Goal: Task Accomplishment & Management: Manage account settings

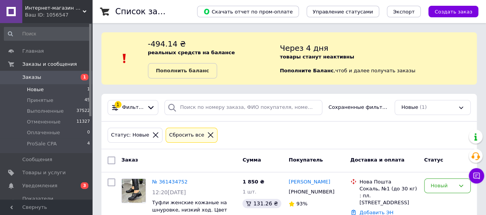
click at [50, 87] on li "Новые 1" at bounding box center [47, 89] width 95 height 11
click at [40, 90] on span "Новые" at bounding box center [35, 89] width 17 height 7
click at [38, 89] on span "Новые" at bounding box center [35, 89] width 17 height 7
click at [36, 87] on span "Новые" at bounding box center [35, 89] width 17 height 7
click at [36, 91] on span "Новые" at bounding box center [35, 89] width 17 height 7
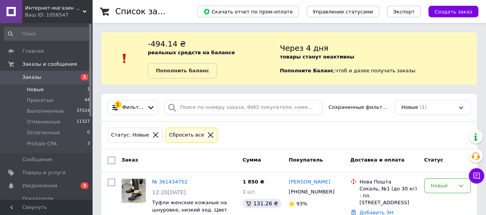
click at [41, 90] on span "Новые" at bounding box center [35, 89] width 17 height 7
click at [34, 88] on span "Новые" at bounding box center [35, 89] width 17 height 7
click at [44, 90] on li "Новые 1" at bounding box center [47, 89] width 95 height 11
click at [36, 90] on span "Новые" at bounding box center [35, 89] width 17 height 7
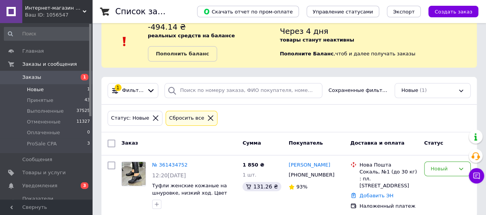
scroll to position [25, 0]
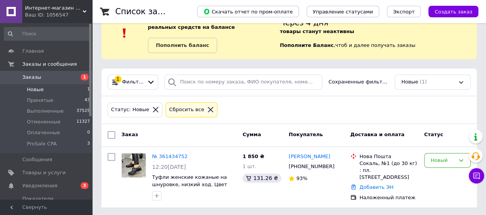
click at [30, 90] on span "Новые" at bounding box center [35, 89] width 17 height 7
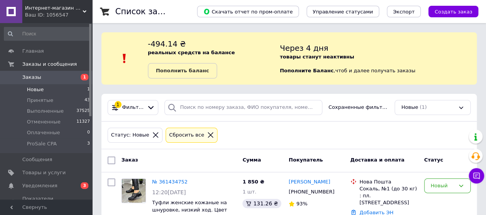
click at [41, 90] on span "Новые" at bounding box center [35, 89] width 17 height 7
click at [33, 87] on span "Новые" at bounding box center [35, 89] width 17 height 7
click at [35, 88] on span "Новые" at bounding box center [35, 89] width 17 height 7
